Goal: Information Seeking & Learning: Obtain resource

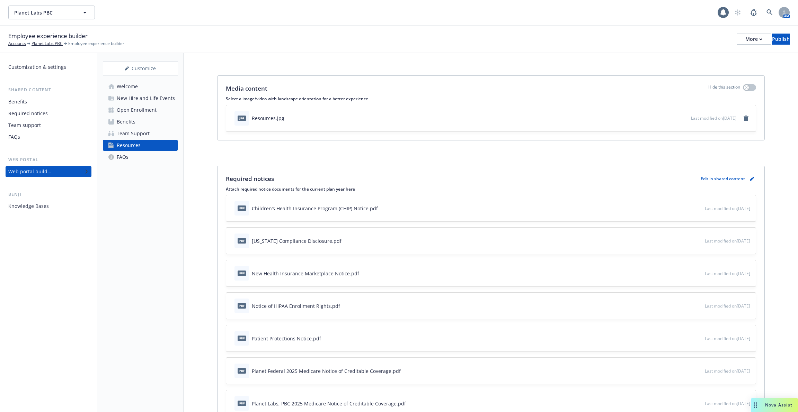
scroll to position [512, 0]
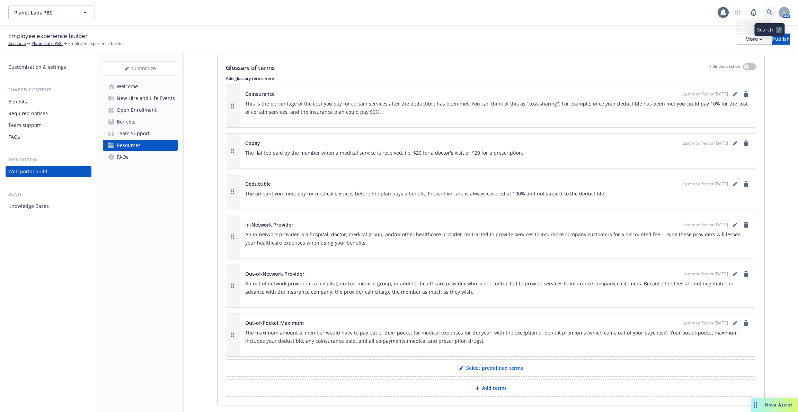
click at [771, 14] on icon at bounding box center [769, 12] width 6 height 6
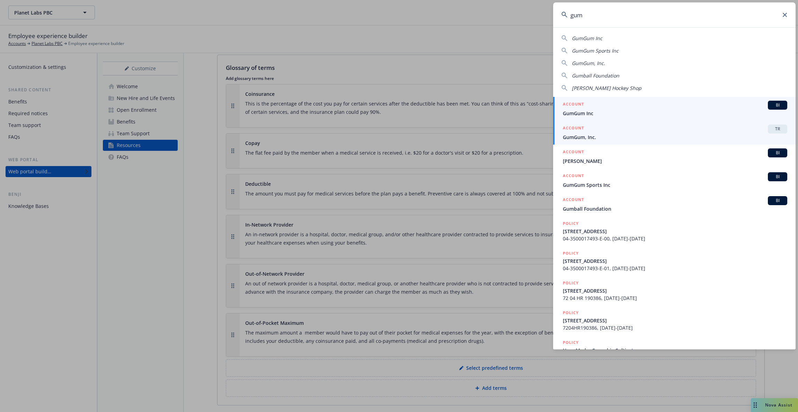
type input "gum"
click at [665, 134] on span "GumGum, Inc." at bounding box center [675, 137] width 224 height 7
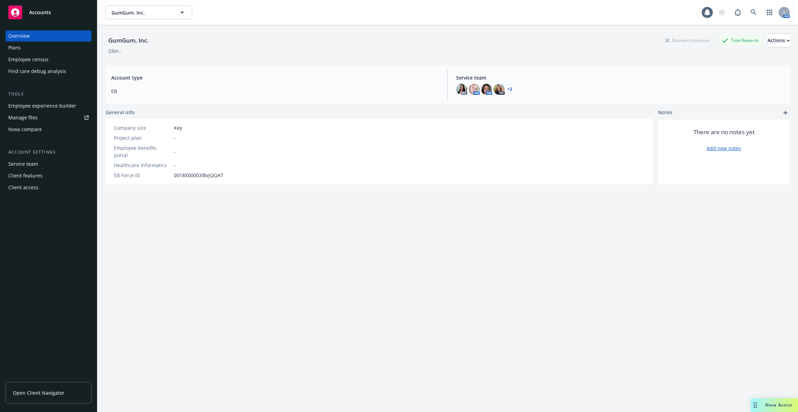
click at [47, 104] on div "Employee experience builder" at bounding box center [42, 105] width 68 height 11
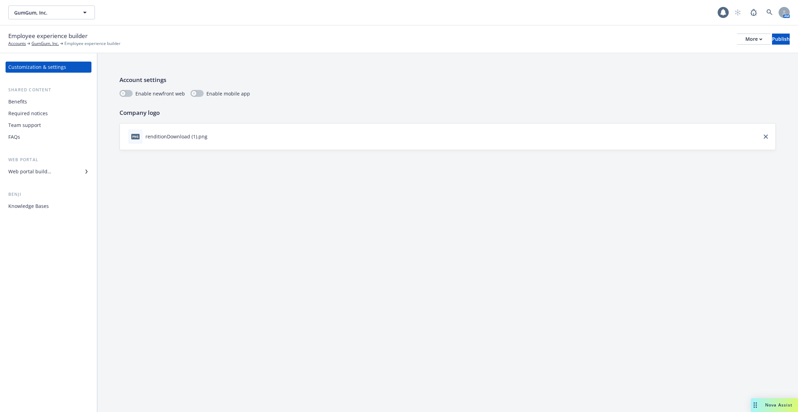
click at [39, 172] on div "Web portal builder" at bounding box center [29, 171] width 43 height 11
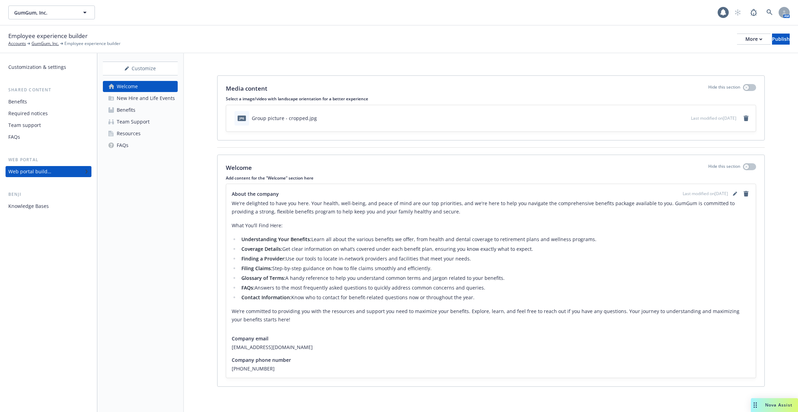
click at [134, 102] on div "New Hire and Life Events" at bounding box center [146, 98] width 58 height 11
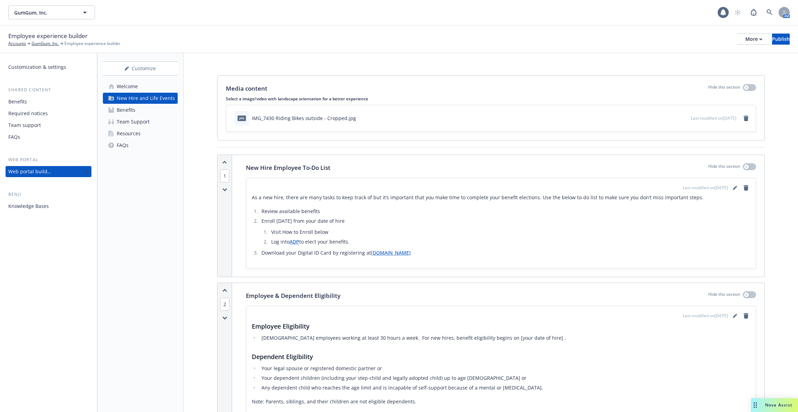
click at [136, 112] on link "Benefits" at bounding box center [140, 110] width 75 height 11
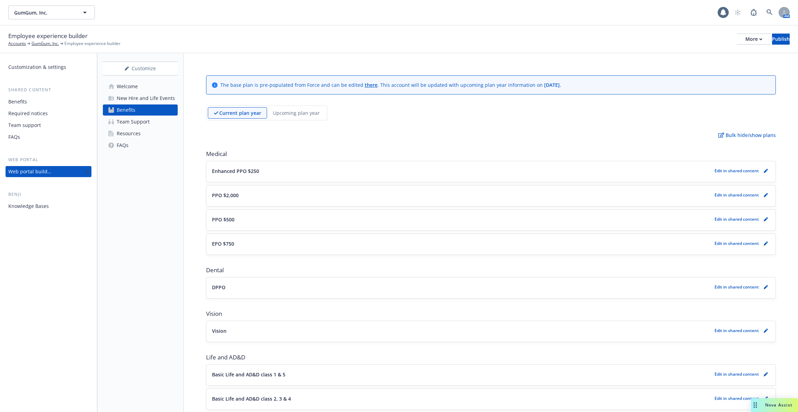
click at [134, 100] on div "New Hire and Life Events" at bounding box center [146, 98] width 58 height 11
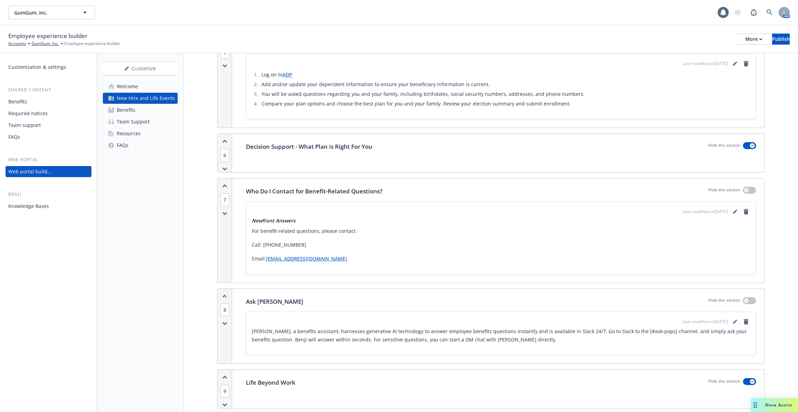
scroll to position [1455, 0]
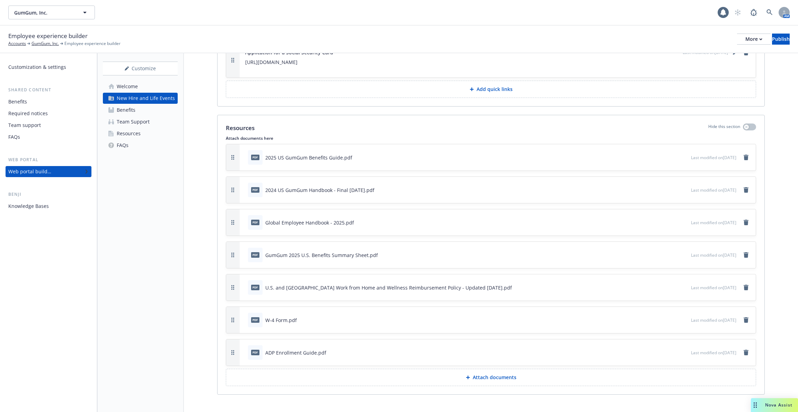
click at [595, 160] on div "pdf 2025 US GumGum Benefits Guide.pdf Last modified on [DATE]" at bounding box center [498, 157] width 516 height 26
click at [681, 155] on icon "preview file" at bounding box center [684, 157] width 6 height 5
